Goal: Communication & Community: Share content

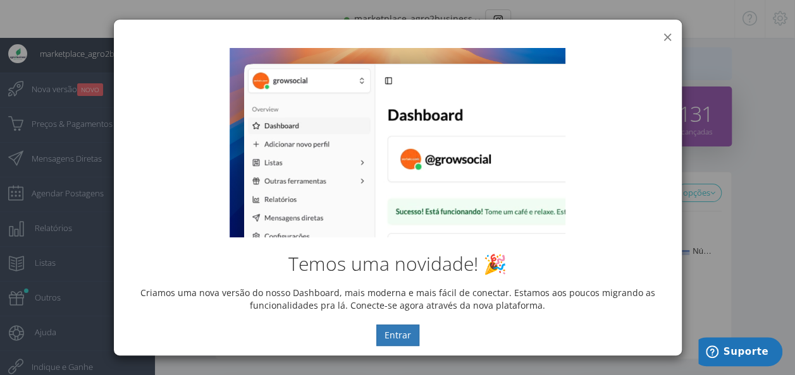
click at [664, 34] on button "×" at bounding box center [666, 36] width 9 height 17
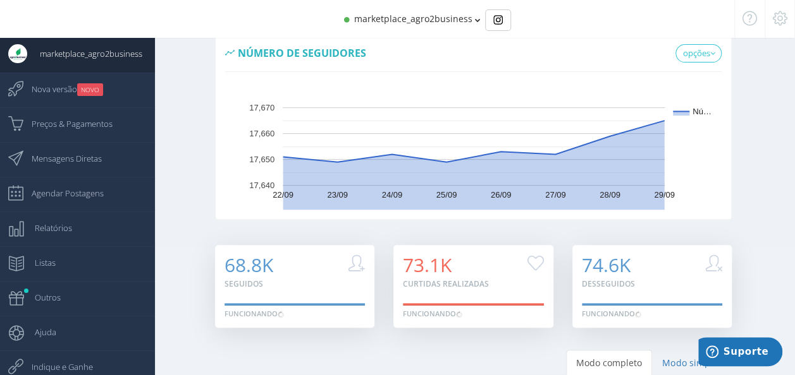
scroll to position [143, 0]
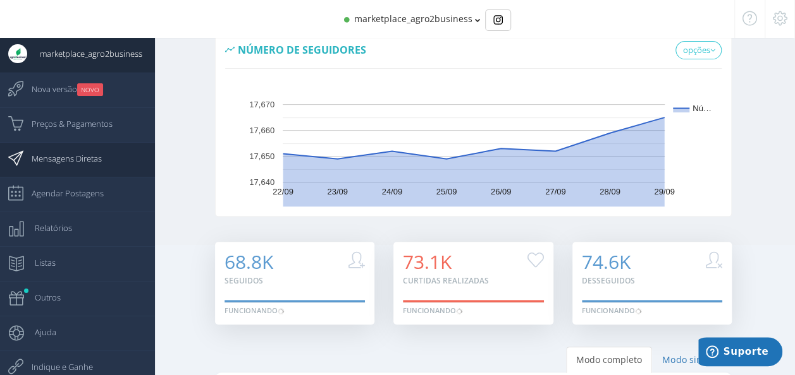
click at [78, 156] on span "Mensagens Diretas" at bounding box center [60, 159] width 83 height 32
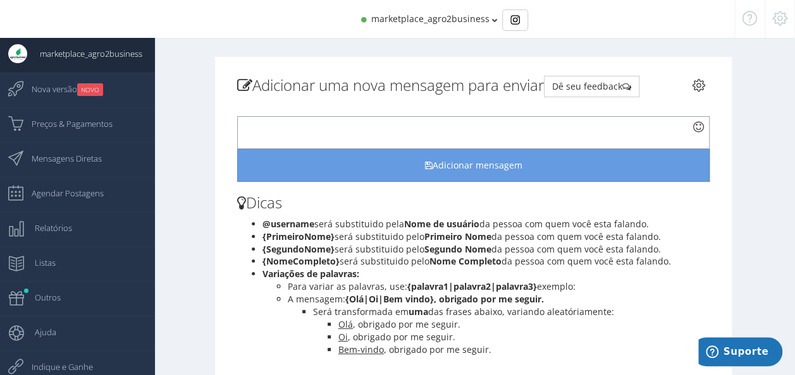
click at [270, 130] on div at bounding box center [473, 132] width 472 height 33
paste div
click at [458, 121] on p "Chame no Whatsapp que está no nosso site acima!" at bounding box center [462, 121] width 442 height 11
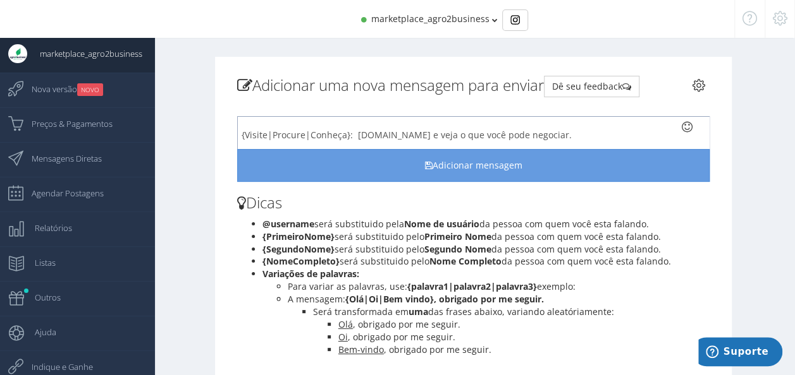
click at [582, 133] on p "{Visite|Procure|Conheça}: agro2business.com e veja o que você pode negociar." at bounding box center [462, 135] width 442 height 11
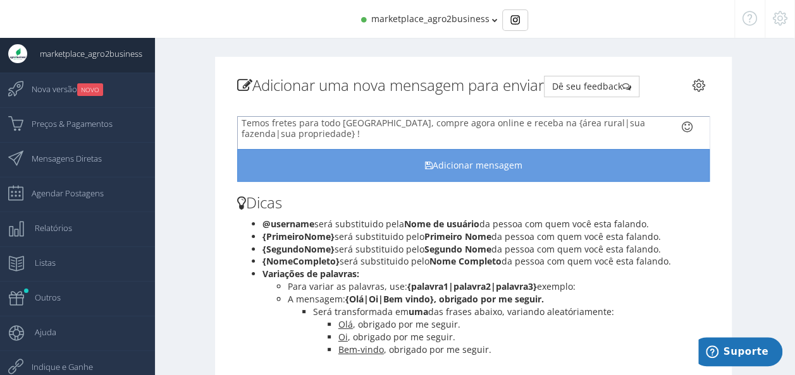
scroll to position [247, 0]
click at [339, 135] on p "Temos fretes para todo Brasil, compre agora online e receba na {área rural|sua …" at bounding box center [462, 129] width 442 height 21
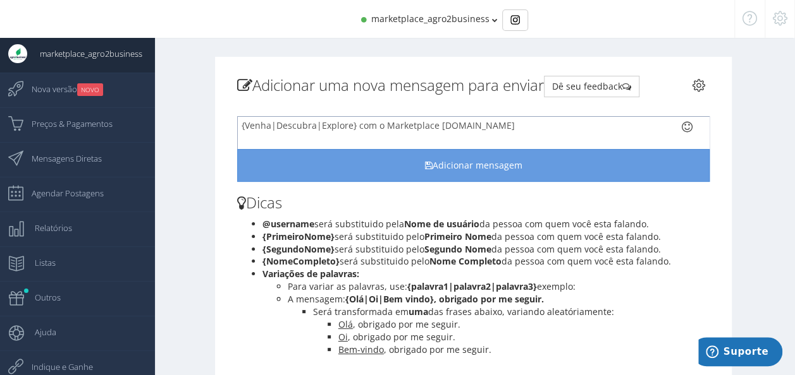
click at [519, 123] on p "{Venha|Descubra|Explore} com o Marketplace Agro2Business.com" at bounding box center [462, 125] width 442 height 11
click at [618, 121] on div "{Olá|Oi|Como vai}, @username, tudo {joia|bem|bom}? {Obrigado|Feliz|Grato} por n…" at bounding box center [473, 132] width 472 height 33
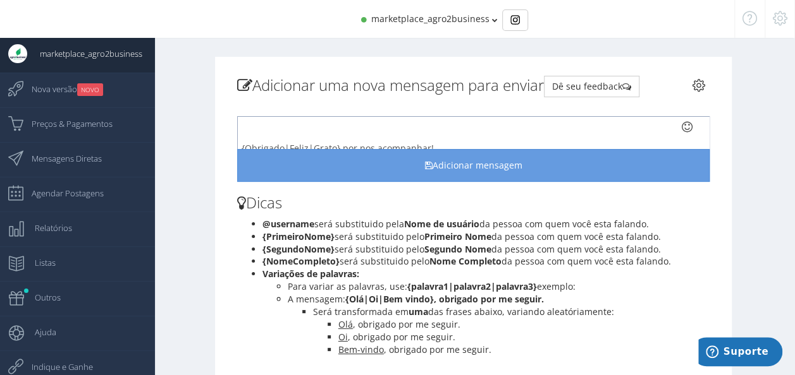
scroll to position [39, 0]
click at [459, 129] on p "{Obrigado|Feliz|Grato} por nos acompanhar!" at bounding box center [462, 134] width 442 height 11
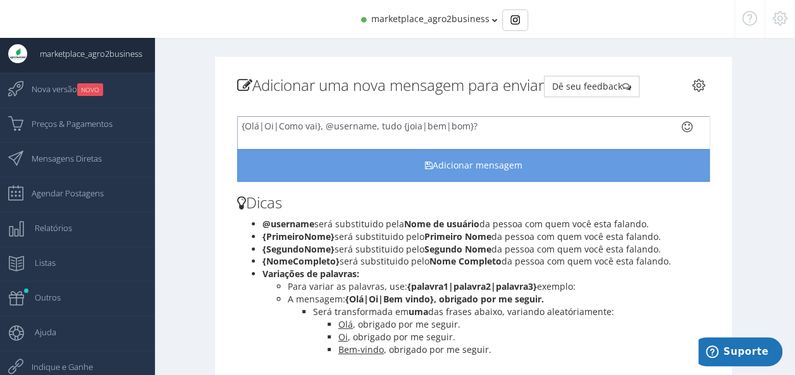
click at [482, 124] on p "{Olá|Oi|Como vai}, @username, tudo {joia|bem|bom}?" at bounding box center [462, 126] width 442 height 11
click at [666, 209] on h3 "Dicas" at bounding box center [473, 203] width 472 height 16
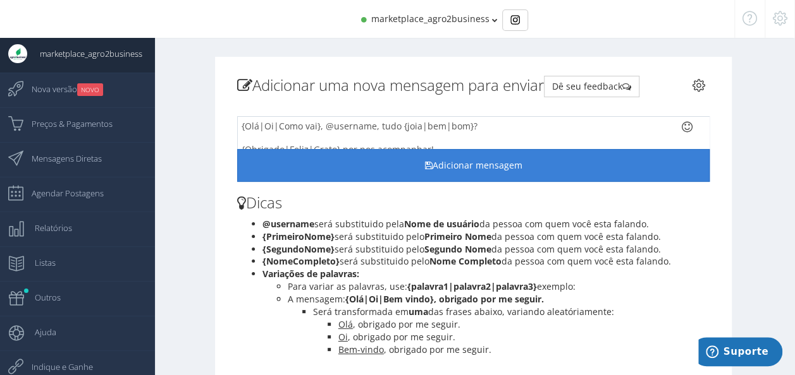
click at [482, 168] on button "Adicionar mensagem" at bounding box center [473, 165] width 472 height 33
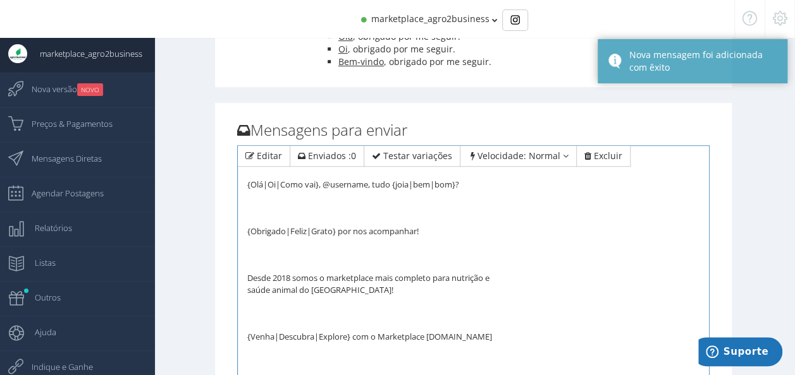
scroll to position [289, 0]
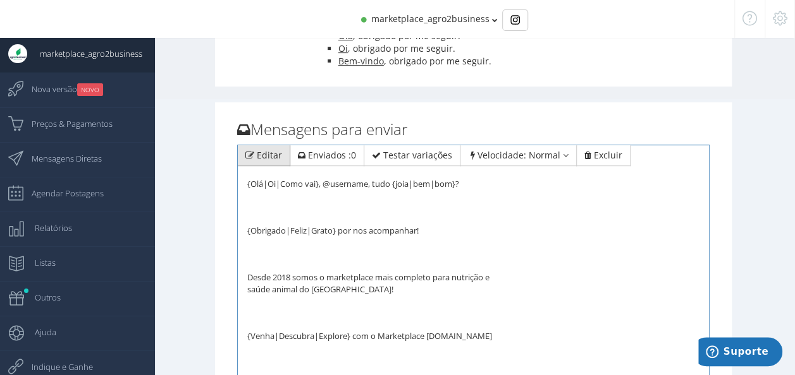
click at [267, 157] on span "Editar" at bounding box center [269, 155] width 25 height 12
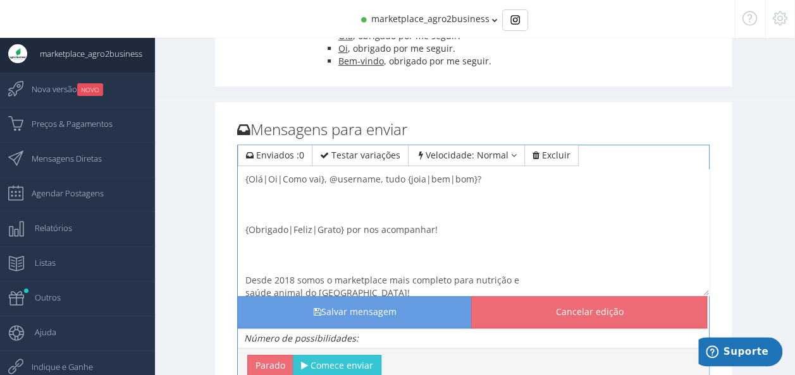
click at [494, 178] on textarea "{Olá|Oi|Como vai}, @username, tudo {joia|bem|bom}? {Obrigado|Feliz|Grato} por n…" at bounding box center [473, 232] width 471 height 126
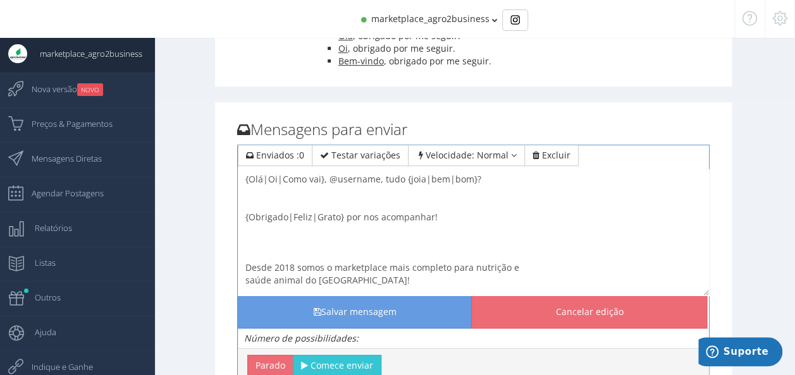
click at [446, 217] on textarea "{Olá|Oi|Como vai}, @username, tudo {joia|bem|bom}? {Obrigado|Feliz|Grato} por n…" at bounding box center [473, 232] width 471 height 126
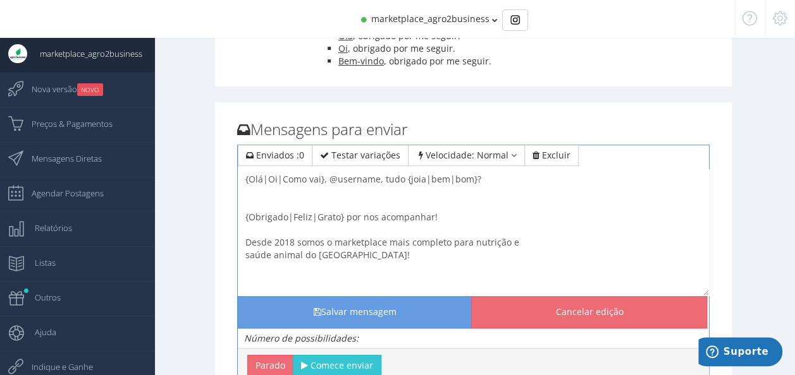
click at [481, 180] on textarea "{Olá|Oi|Como vai}, @username, tudo {joia|bem|bom}? {Obrigado|Feliz|Grato} por n…" at bounding box center [473, 232] width 471 height 126
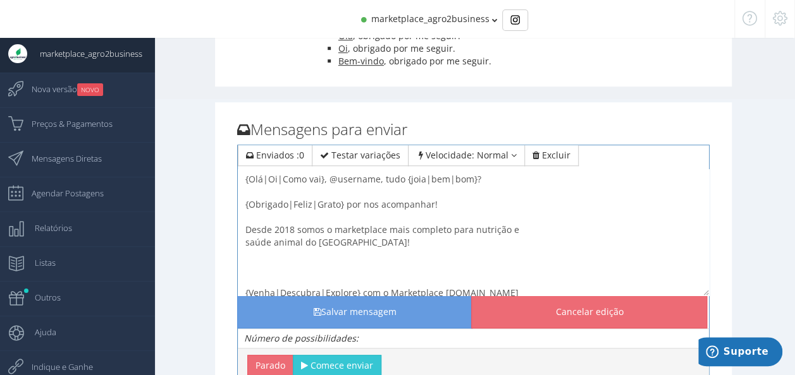
scroll to position [35, 0]
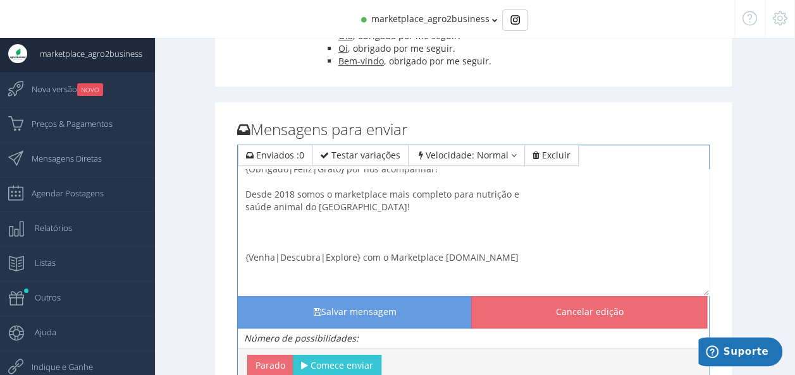
click at [515, 193] on textarea "{Olá|Oi|Como vai}, @username, tudo {joia|bem|bom}? {Obrigado|Feliz|Grato} por n…" at bounding box center [473, 232] width 471 height 126
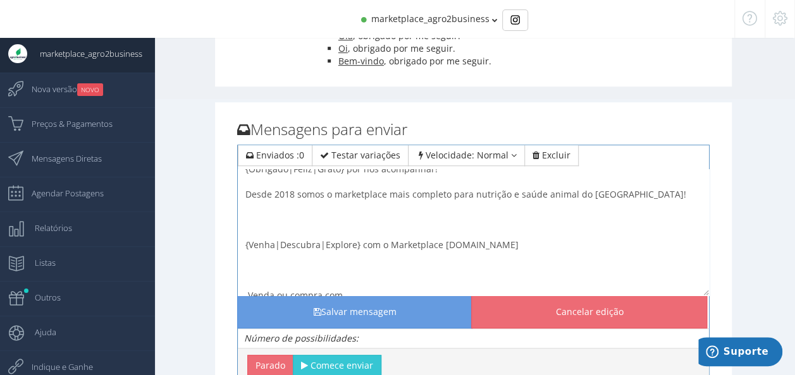
click at [616, 194] on textarea "{Olá|Oi|Como vai}, @username, tudo {joia|bem|bom}? {Obrigado|Feliz|Grato} por n…" at bounding box center [473, 232] width 471 height 126
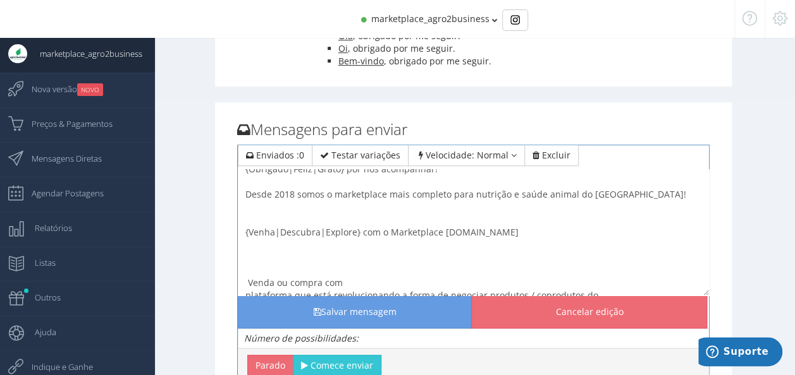
click at [527, 235] on textarea "{Olá|Oi|Como vai}, @username, tudo {joia|bem|bom}? {Obrigado|Feliz|Grato} por n…" at bounding box center [473, 232] width 471 height 126
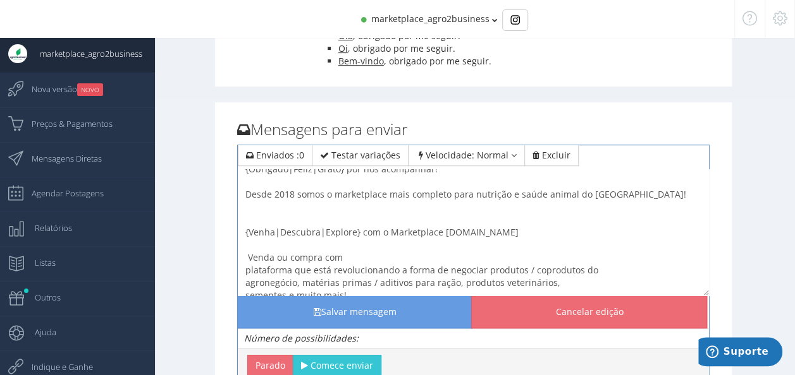
click at [339, 255] on textarea "{Olá|Oi|Como vai}, @username, tudo {joia|bem|bom}? {Obrigado|Feliz|Grato} por n…" at bounding box center [473, 232] width 471 height 126
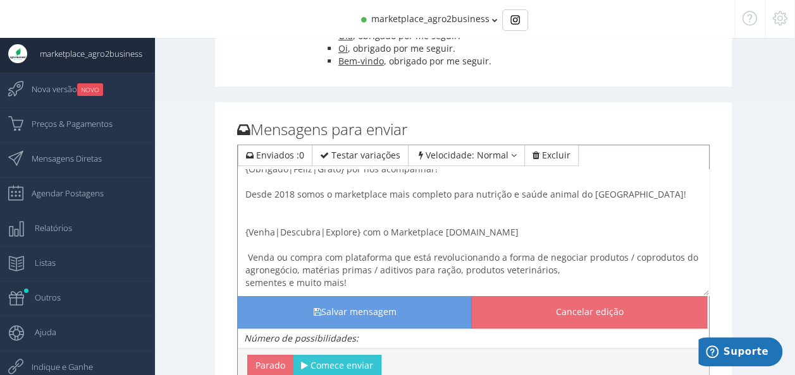
click at [556, 269] on textarea "{Olá|Oi|Como vai}, @username, tudo {joia|bem|bom}? {Obrigado|Feliz|Grato} por n…" at bounding box center [473, 232] width 471 height 126
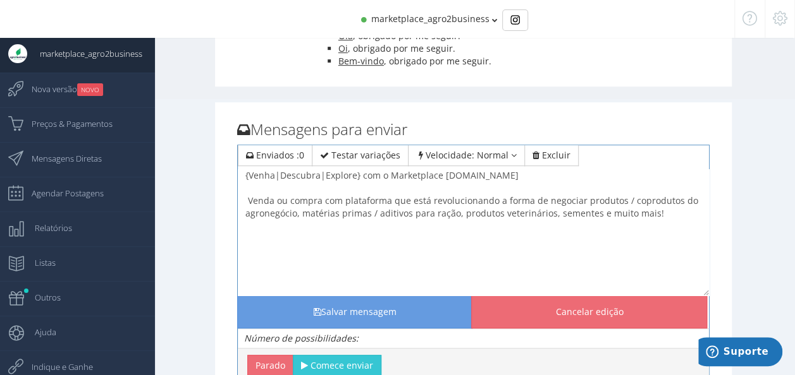
click at [661, 214] on textarea "{Olá|Oi|Como vai}, @username, tudo {joia|bem|bom}? {Obrigado|Feliz|Grato} por n…" at bounding box center [473, 232] width 471 height 126
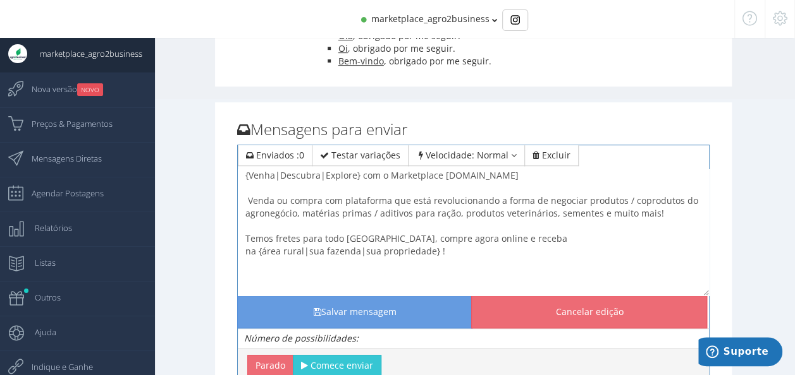
click at [496, 240] on textarea "{Olá|Oi|Como vai}, @username, tudo {joia|bem|bom}? {Obrigado|Feliz|Grato} por n…" at bounding box center [473, 232] width 471 height 126
click at [690, 236] on textarea "{Olá|Oi|Como vai}, @username, tudo {joia|bem|bom}? {Obrigado|Feliz|Grato} por n…" at bounding box center [473, 232] width 471 height 126
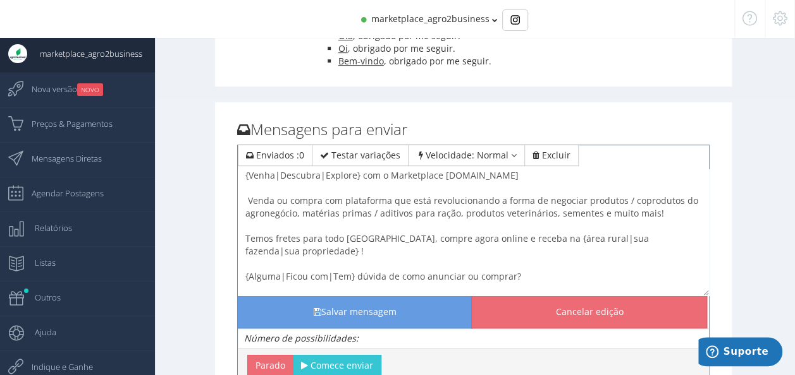
click at [519, 260] on textarea "{Olá|Oi|Como vai}, @username, tudo {joia|bem|bom}? {Obrigado|Feliz|Grato} por n…" at bounding box center [473, 232] width 471 height 126
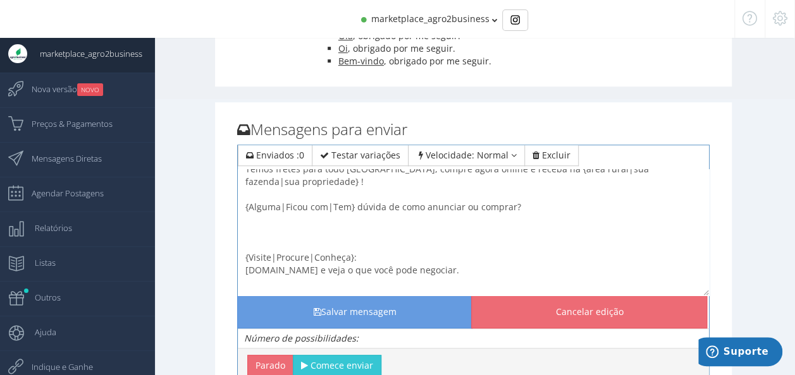
scroll to position [164, 0]
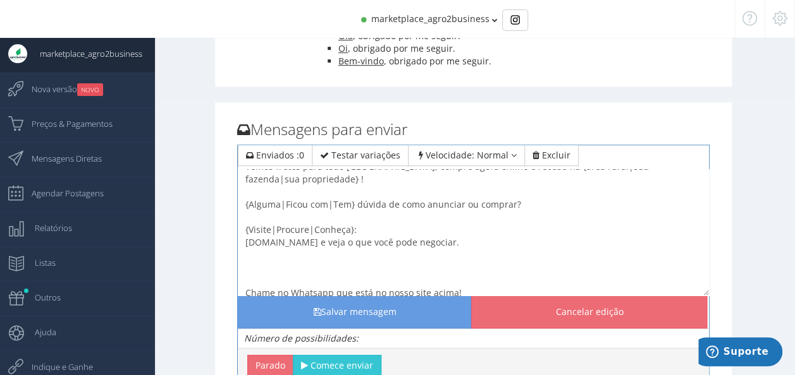
click at [364, 217] on textarea "{Olá|Oi|Como vai}, @username, tudo {joia|bem|bom}? {Obrigado|Feliz|Grato} por n…" at bounding box center [473, 232] width 471 height 126
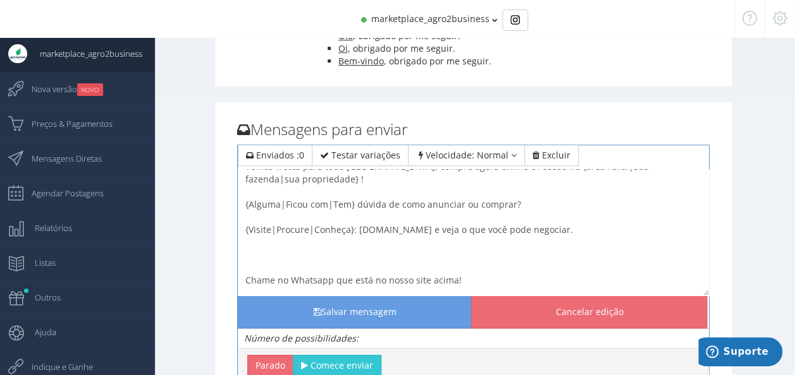
click at [580, 216] on textarea "{Olá|Oi|Como vai}, @username, tudo {joia|bem|bom}? {Obrigado|Feliz|Grato} por n…" at bounding box center [473, 232] width 471 height 126
click at [459, 241] on textarea "{Olá|Oi|Como vai}, @username, tudo {joia|bem|bom}? {Obrigado|Feliz|Grato} por n…" at bounding box center [473, 232] width 471 height 126
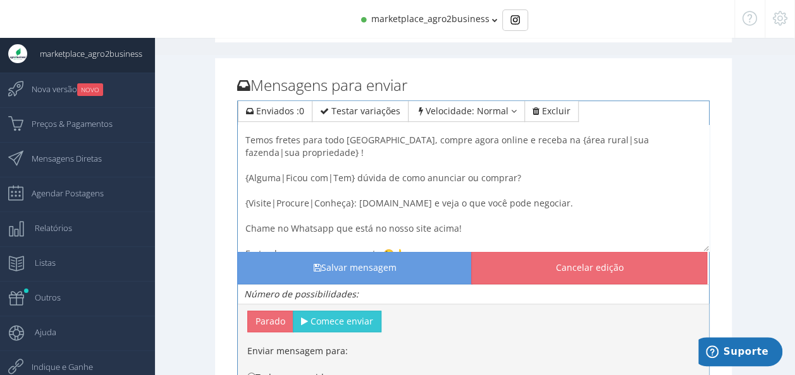
scroll to position [334, 0]
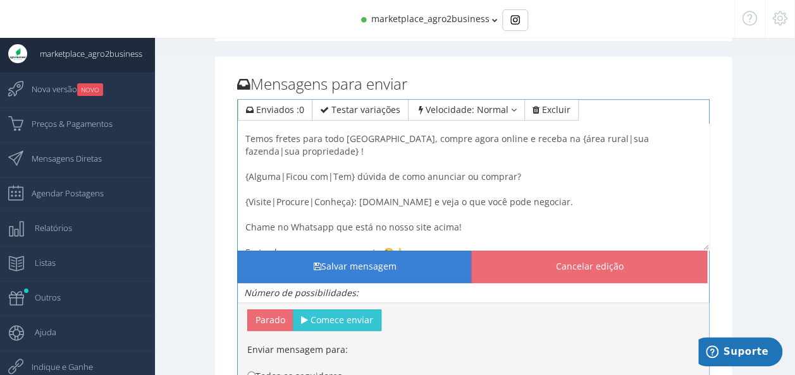
type textarea "{Olá|Oi|Como vai}, @username, tudo {joia|bem|bom}? {Obrigado|Feliz|Grato} por n…"
click at [363, 267] on button "Salvar mensagem" at bounding box center [355, 266] width 236 height 33
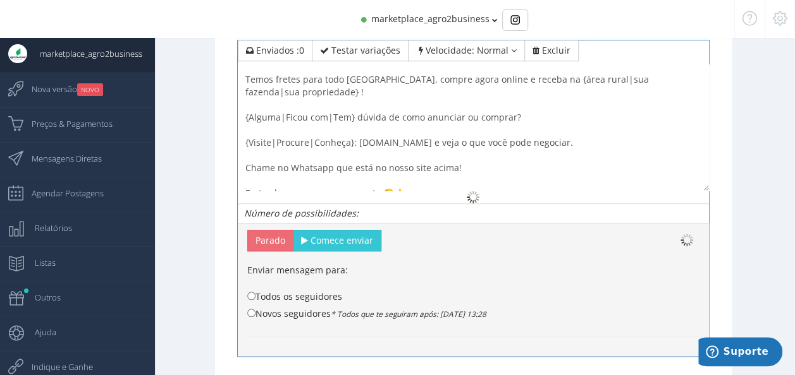
scroll to position [395, 0]
click at [265, 233] on button "Parado" at bounding box center [270, 239] width 46 height 21
click at [250, 291] on input "Todos os seguidores" at bounding box center [251, 295] width 8 height 8
radio input "true"
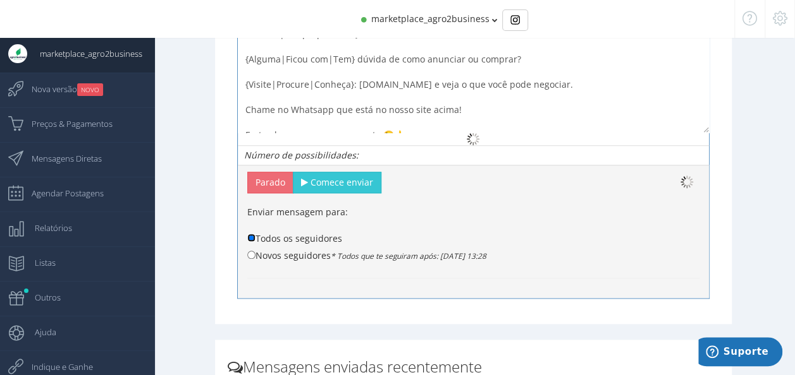
scroll to position [451, 0]
click at [348, 177] on span "Comece enviar" at bounding box center [341, 183] width 63 height 12
click at [342, 182] on span "Comece enviar" at bounding box center [341, 183] width 63 height 12
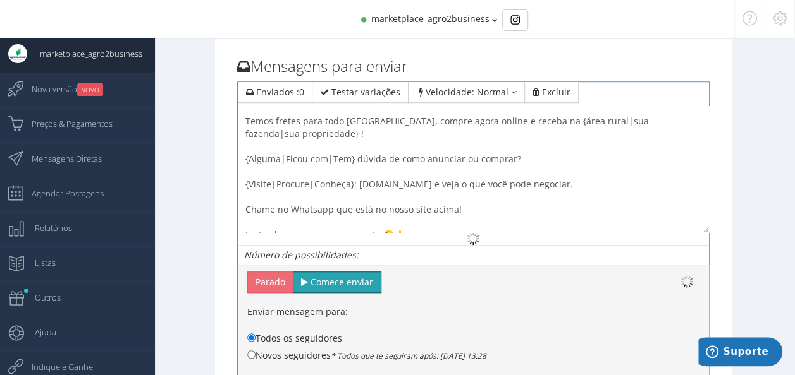
scroll to position [351, 0]
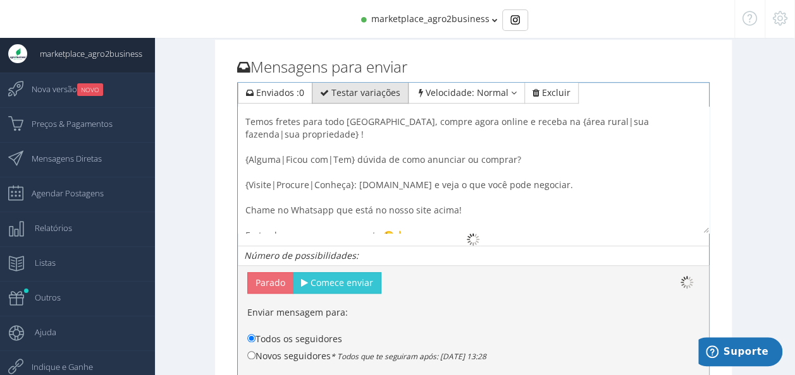
click at [364, 90] on span "Testar variações" at bounding box center [365, 93] width 69 height 12
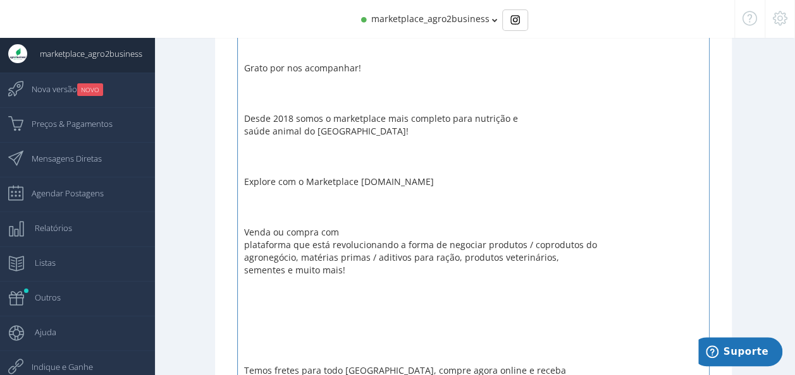
scroll to position [610, 0]
click at [343, 231] on div "Como vai, @username, tudo bem? Grato por nos acompanhar! Desde 2018 somos o mar…" at bounding box center [476, 345] width 465 height 676
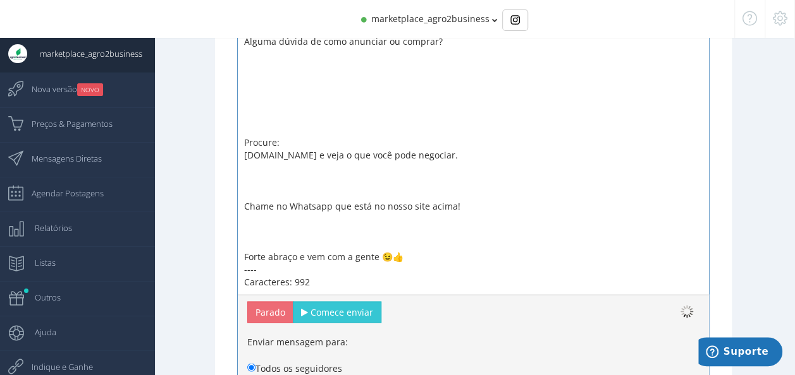
scroll to position [1003, 0]
click at [355, 309] on span "Comece enviar" at bounding box center [341, 311] width 63 height 12
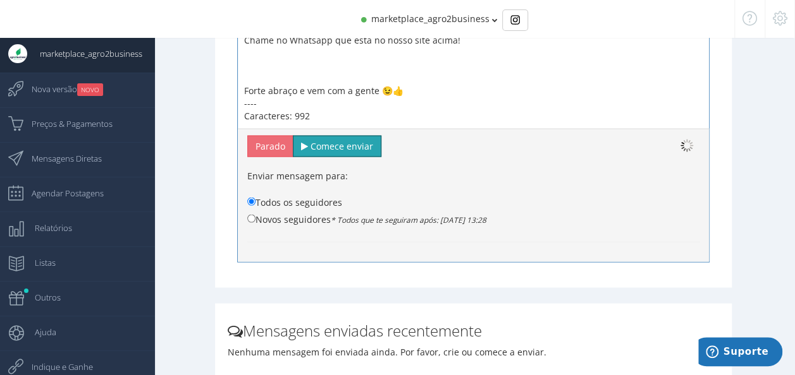
scroll to position [1169, 0]
click at [341, 139] on span "Comece enviar" at bounding box center [341, 145] width 63 height 12
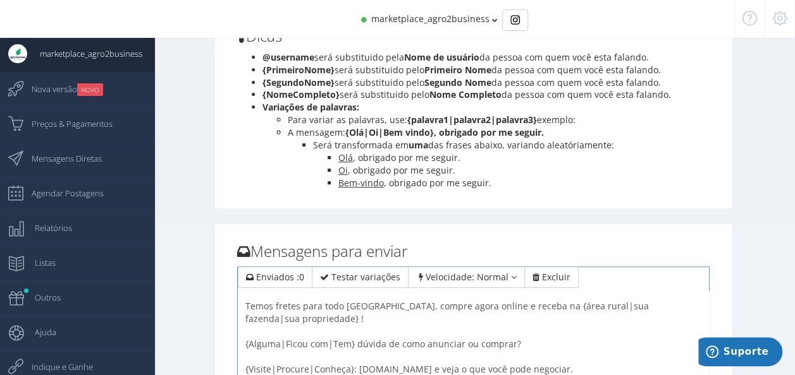
scroll to position [0, 0]
